Goal: Task Accomplishment & Management: Use online tool/utility

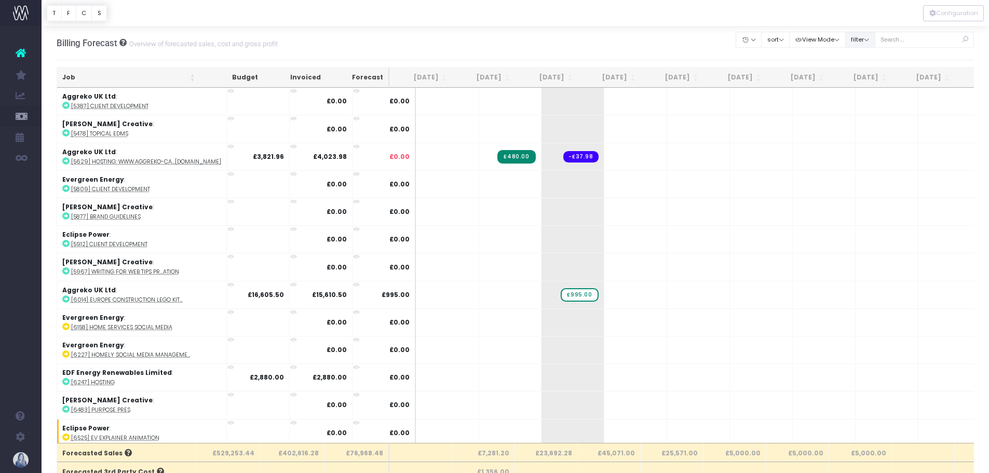
drag, startPoint x: 876, startPoint y: 35, endPoint x: 869, endPoint y: 40, distance: 8.2
click at [875, 35] on button "filter" at bounding box center [860, 40] width 30 height 16
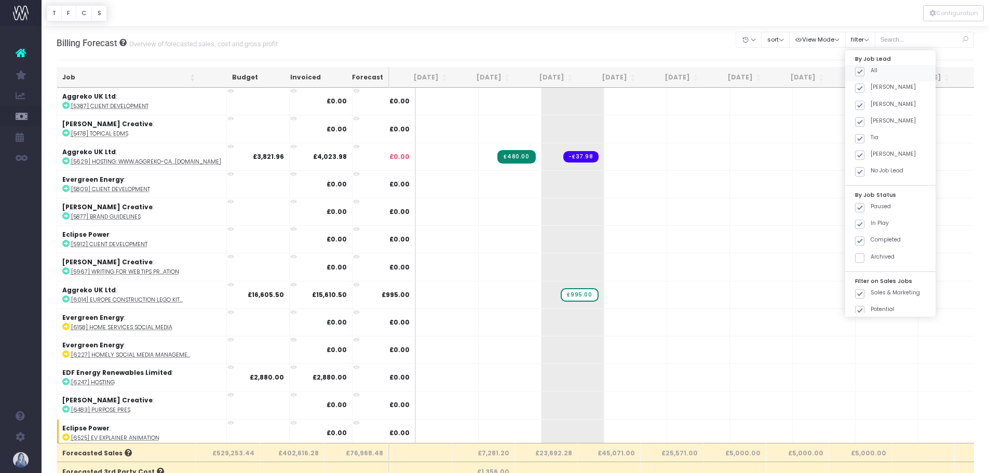
click at [856, 69] on span at bounding box center [859, 71] width 9 height 9
click at [870, 69] on input "All" at bounding box center [873, 69] width 7 height 7
checkbox input "false"
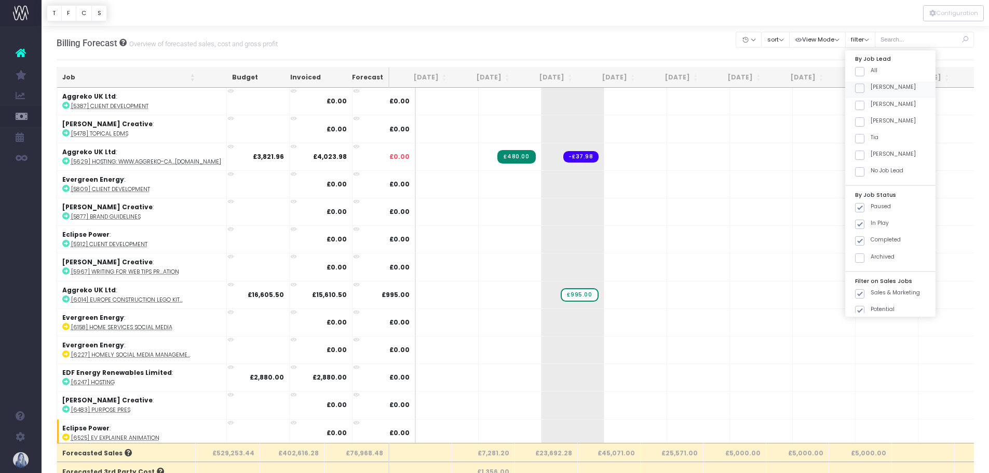
checkbox input "false"
click at [863, 91] on span at bounding box center [859, 88] width 9 height 9
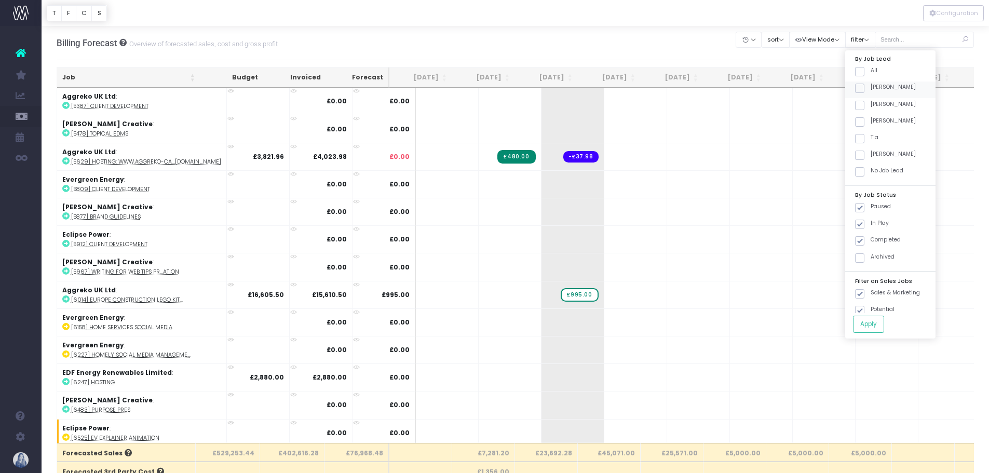
click at [870, 90] on input "[PERSON_NAME]" at bounding box center [873, 86] width 7 height 7
checkbox input "true"
click at [879, 324] on button "Apply" at bounding box center [868, 324] width 31 height 17
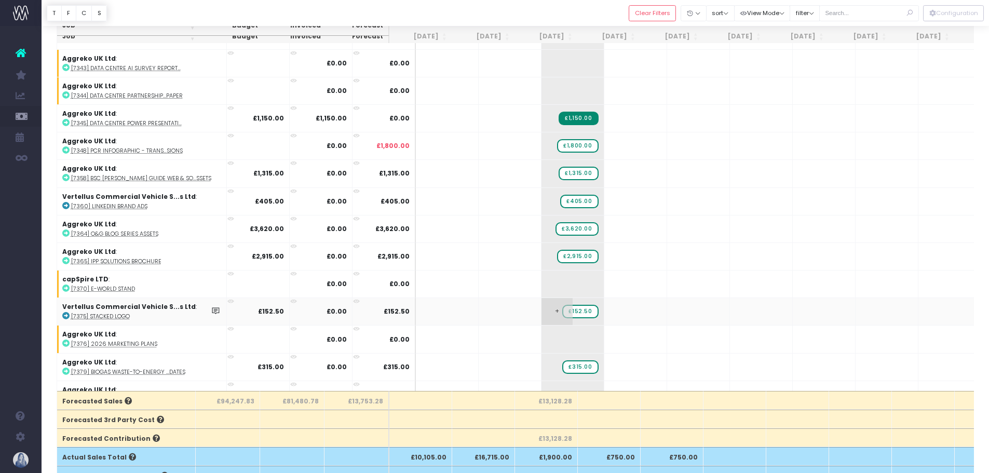
scroll to position [784, 0]
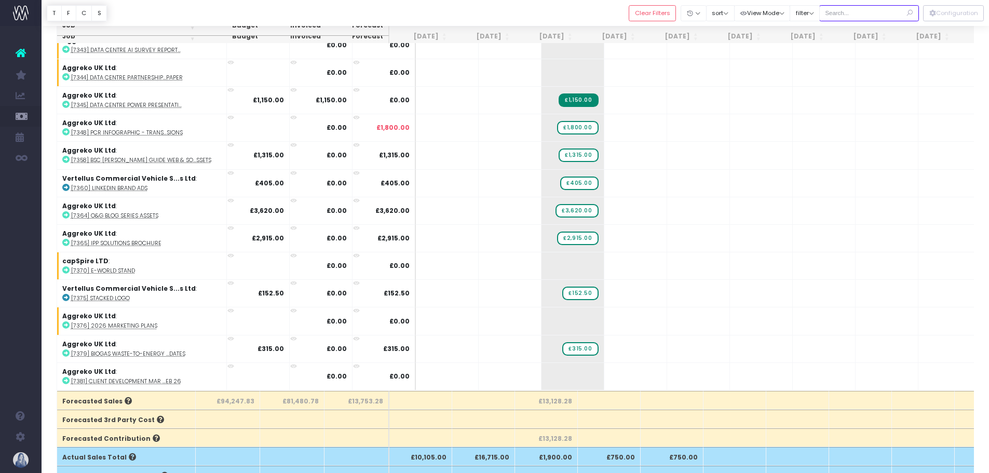
click at [857, 11] on input "text" at bounding box center [869, 13] width 100 height 16
click at [801, 19] on button "filter" at bounding box center [804, 13] width 30 height 16
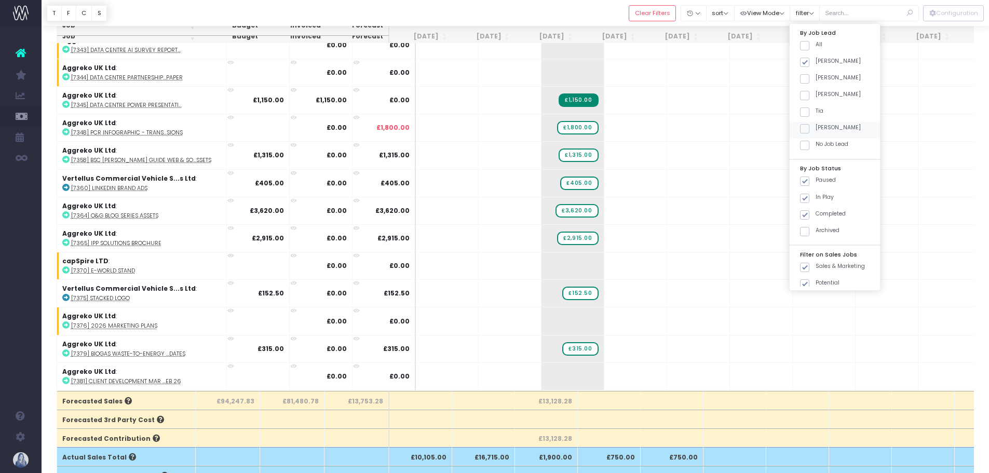
click at [806, 133] on span at bounding box center [804, 128] width 9 height 9
click at [815, 130] on input "[PERSON_NAME]" at bounding box center [818, 127] width 7 height 7
checkbox input "true"
click at [805, 304] on button "Apply" at bounding box center [813, 297] width 31 height 17
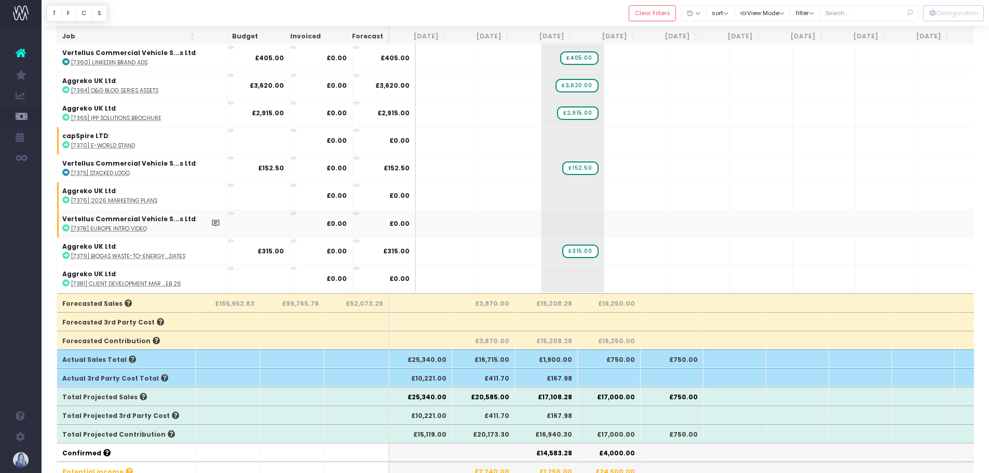
scroll to position [208, 0]
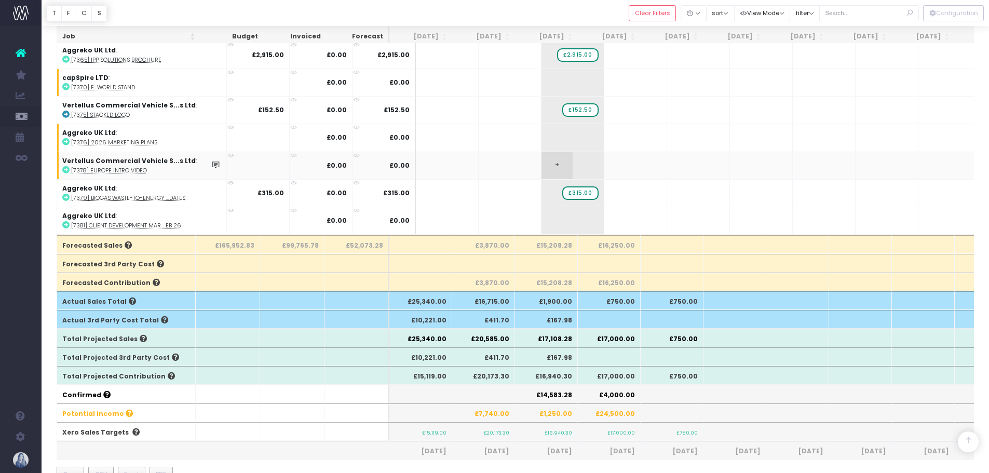
click at [541, 159] on span "+" at bounding box center [556, 165] width 31 height 27
type input "3800"
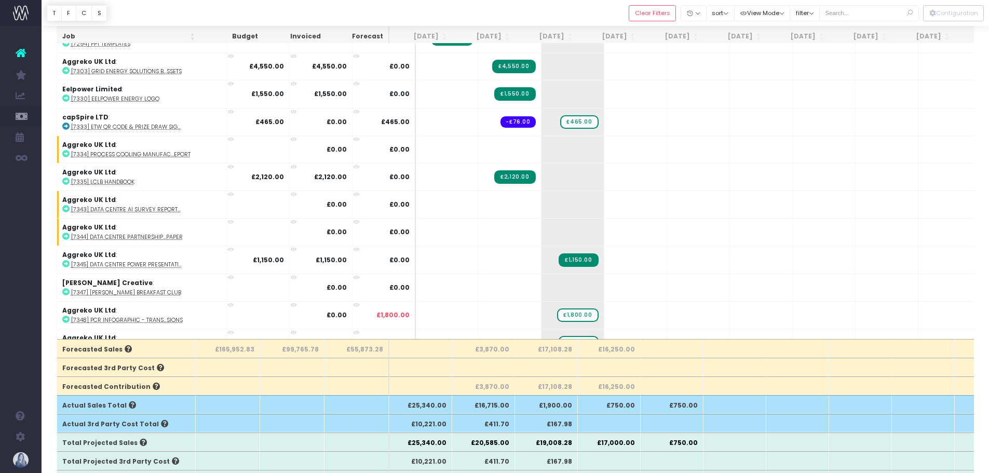
scroll to position [794, 0]
